Goal: Transaction & Acquisition: Purchase product/service

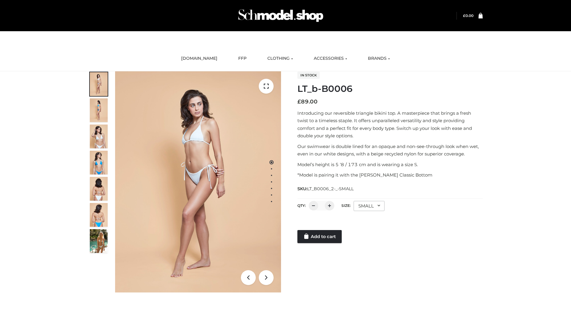
click at [320, 237] on link "Add to cart" at bounding box center [320, 236] width 44 height 13
